Goal: Task Accomplishment & Management: Use online tool/utility

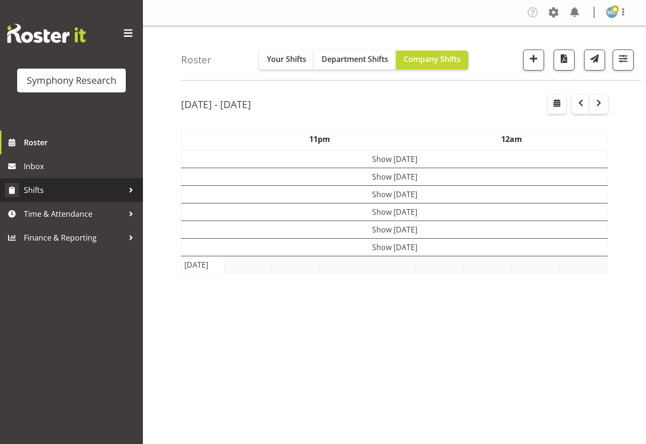
click at [48, 185] on span "Shifts" at bounding box center [74, 190] width 100 height 14
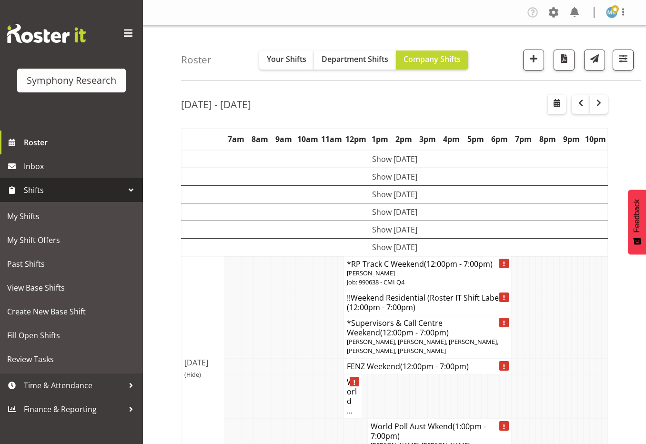
click at [52, 187] on span "Shifts" at bounding box center [74, 190] width 100 height 14
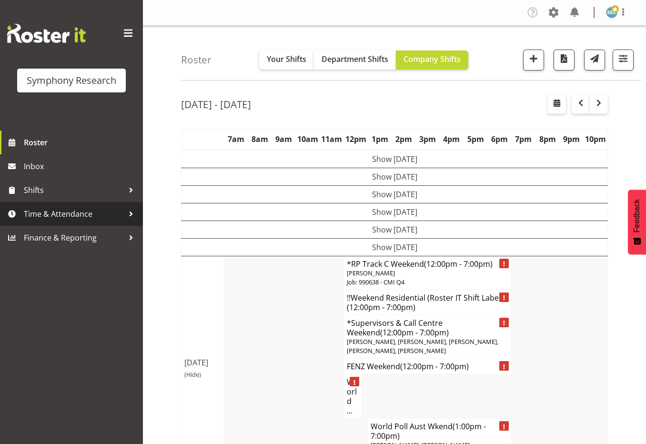
click at [53, 213] on span "Time & Attendance" at bounding box center [74, 214] width 100 height 14
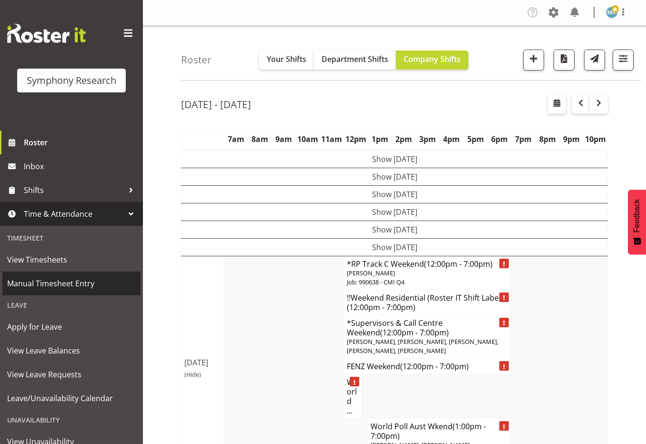
click at [51, 286] on span "Manual Timesheet Entry" at bounding box center [71, 283] width 129 height 14
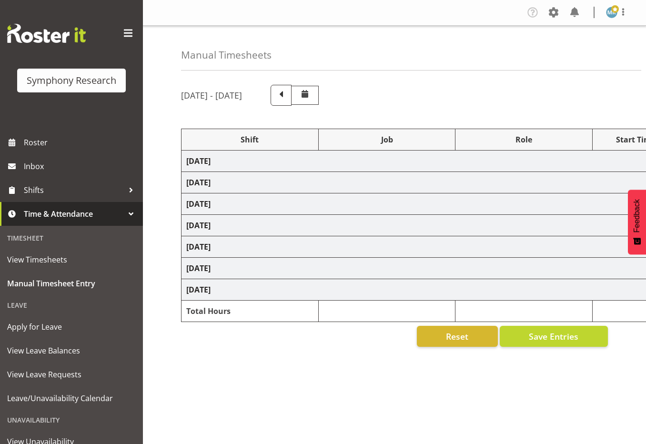
select select "48116"
select select "10239"
select select "47"
select select "245"
select select "9426"
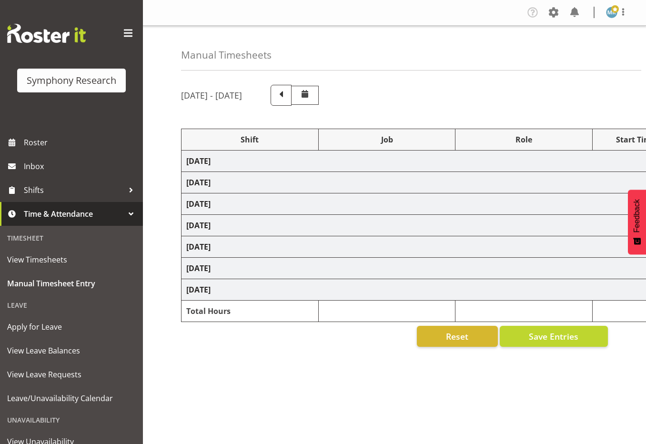
select select "47"
select select "39995"
select select "10527"
select select "17154"
select select "9426"
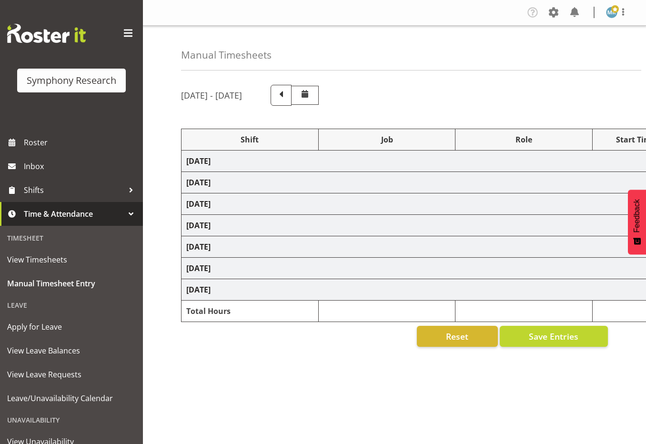
select select "47"
select select "17154"
select select "9426"
select select "47"
select select "17154"
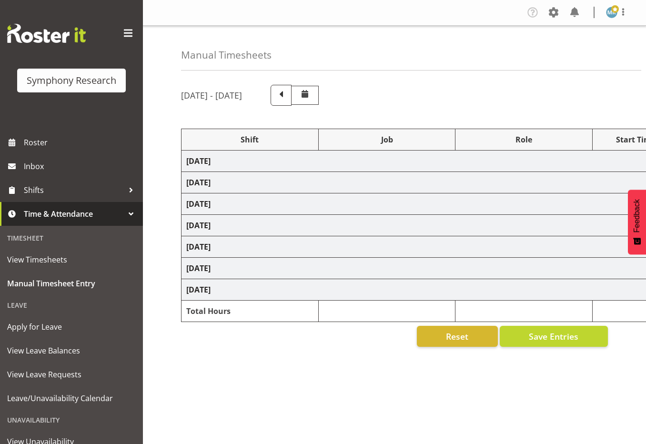
select select "9426"
select select "47"
select select "41319"
select select "9636"
select select "47"
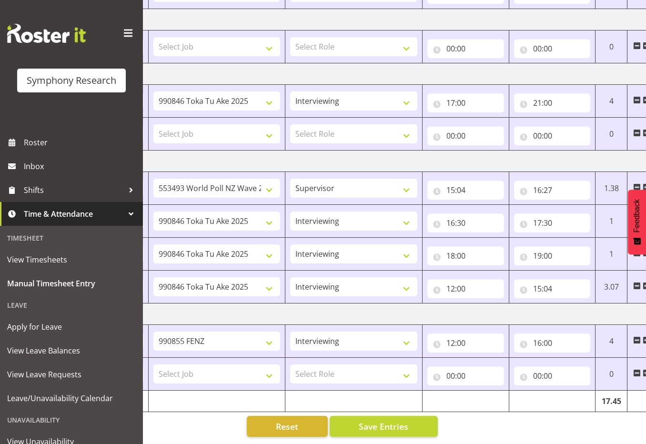
scroll to position [0, 184]
